Goal: Complete application form

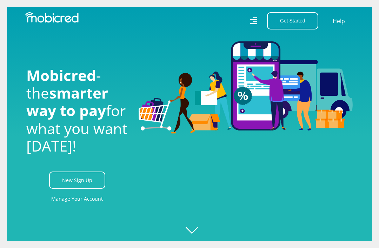
scroll to position [0, 422]
click at [90, 207] on link "Manage Your Account" at bounding box center [77, 199] width 52 height 16
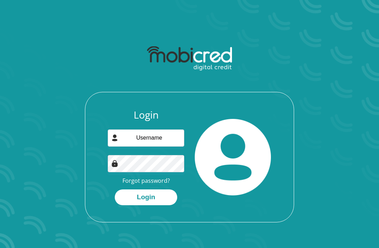
scroll to position [73, 0]
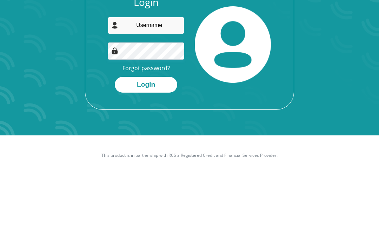
type input "mel.s.nhlapho@gmail.com"
click at [146, 150] on button "Login" at bounding box center [146, 158] width 63 height 16
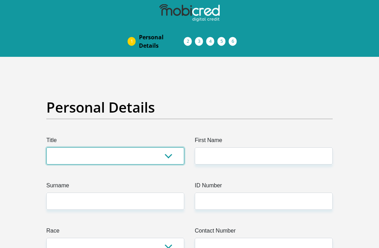
click at [167, 156] on select "Mr Ms Mrs Dr [PERSON_NAME]" at bounding box center [115, 156] width 138 height 17
select select "Mrs"
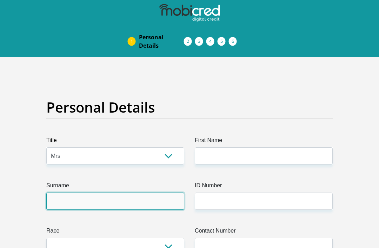
click at [144, 204] on input "Surname" at bounding box center [115, 201] width 138 height 17
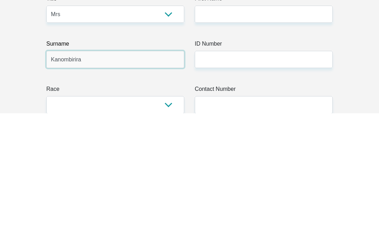
type input "Kanombirira"
click at [169, 232] on select "Black Coloured Indian White Other" at bounding box center [115, 240] width 138 height 17
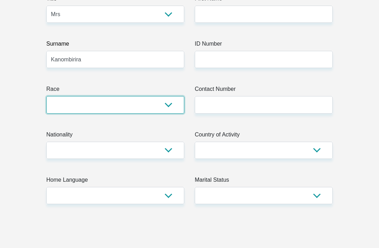
select select "1"
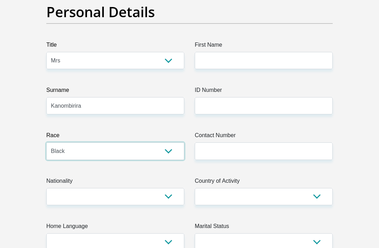
scroll to position [88, 0]
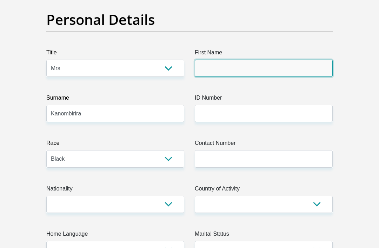
click at [258, 68] on input "First Name" at bounding box center [264, 68] width 138 height 17
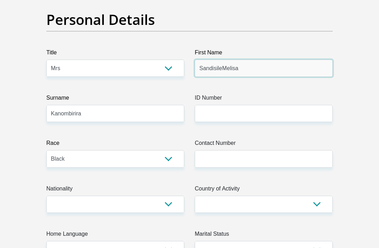
type input "SandisileMelisa"
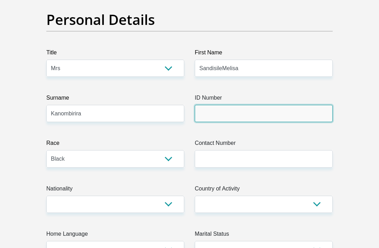
click at [259, 111] on input "ID Number" at bounding box center [264, 113] width 138 height 17
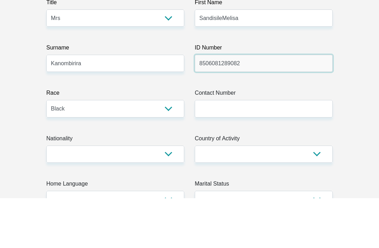
type input "8506081289082"
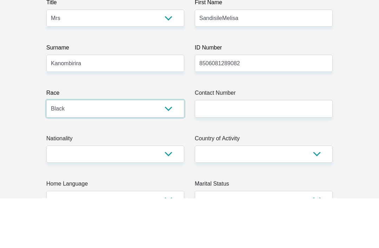
click at [174, 150] on select "Black Coloured Indian White Other" at bounding box center [115, 158] width 138 height 17
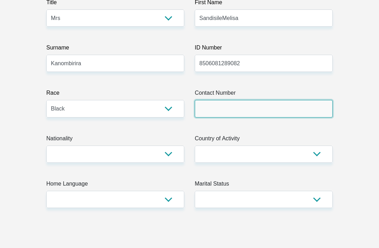
click at [294, 114] on input "Contact Number" at bounding box center [264, 108] width 138 height 17
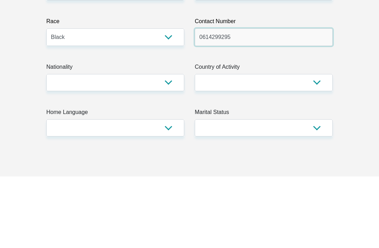
type input "0614299295"
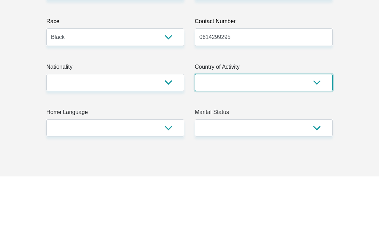
click at [306, 146] on select "[GEOGRAPHIC_DATA] [GEOGRAPHIC_DATA] [GEOGRAPHIC_DATA] [GEOGRAPHIC_DATA] [GEOGRA…" at bounding box center [264, 154] width 138 height 17
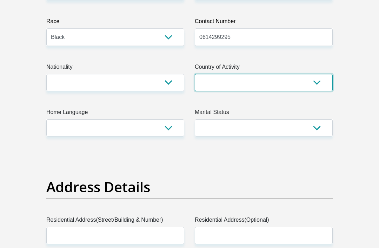
select select "ZAF"
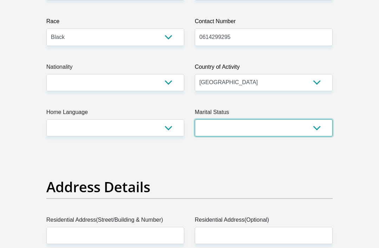
click at [325, 133] on select "Married ANC Single Divorced Widowed Married COP or Customary Law" at bounding box center [264, 127] width 138 height 17
select select "5"
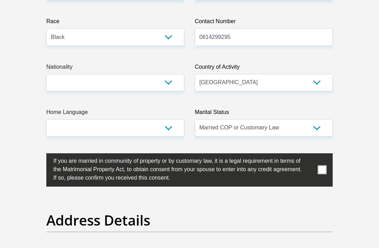
click at [322, 171] on span at bounding box center [322, 170] width 9 height 9
click at [39, 155] on input "checkbox" at bounding box center [39, 155] width 0 height 0
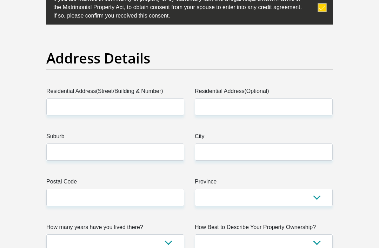
scroll to position [373, 0]
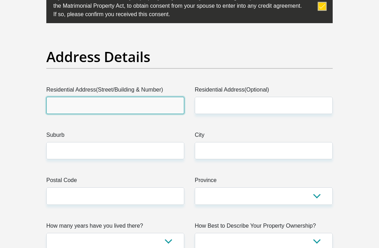
click at [172, 108] on input "Residential Address(Street/Building & Number)" at bounding box center [115, 105] width 138 height 17
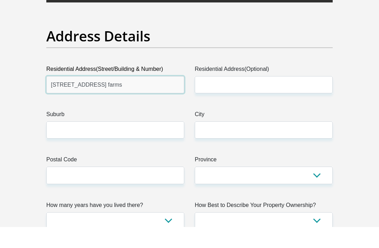
type input "[STREET_ADDRESS] farms"
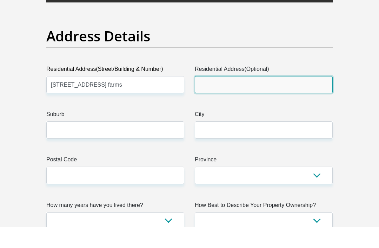
click at [310, 97] on input "Residential Address(Optional)" at bounding box center [264, 105] width 138 height 17
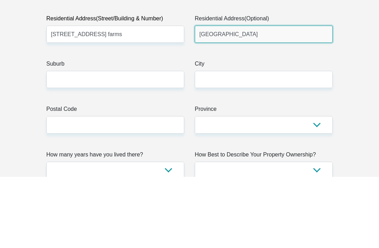
type input "[GEOGRAPHIC_DATA]"
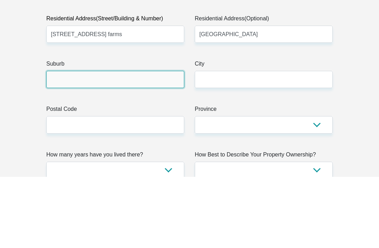
click at [168, 143] on input "Suburb" at bounding box center [115, 151] width 138 height 17
type input "Meyerton"
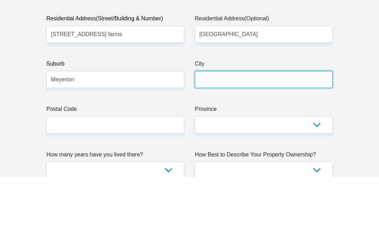
click at [265, 143] on input "City" at bounding box center [264, 151] width 138 height 17
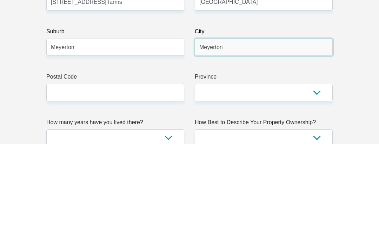
type input "Meyerton"
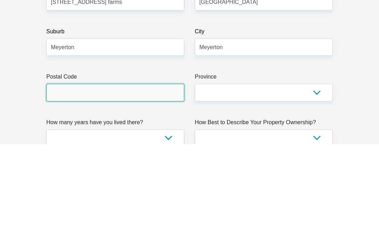
click at [167, 188] on input "Postal Code" at bounding box center [115, 196] width 138 height 17
type input "1961"
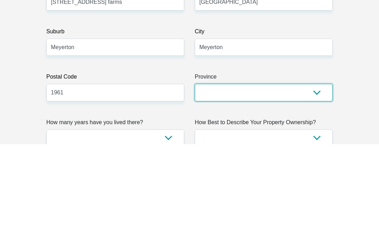
click at [272, 188] on select "Eastern Cape Free State [GEOGRAPHIC_DATA] [GEOGRAPHIC_DATA][DATE] [GEOGRAPHIC_D…" at bounding box center [264, 196] width 138 height 17
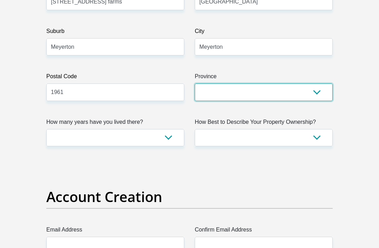
select select "Gauteng"
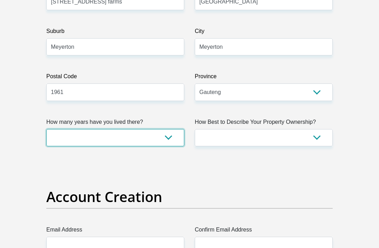
click at [169, 140] on select "less than 1 year 1-3 years 3-5 years 5+ years" at bounding box center [115, 137] width 138 height 17
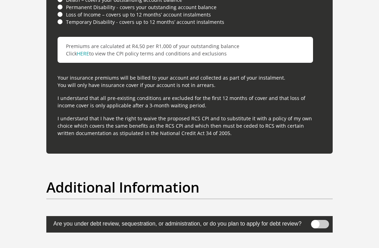
scroll to position [2117, 0]
